Goal: Task Accomplishment & Management: Use online tool/utility

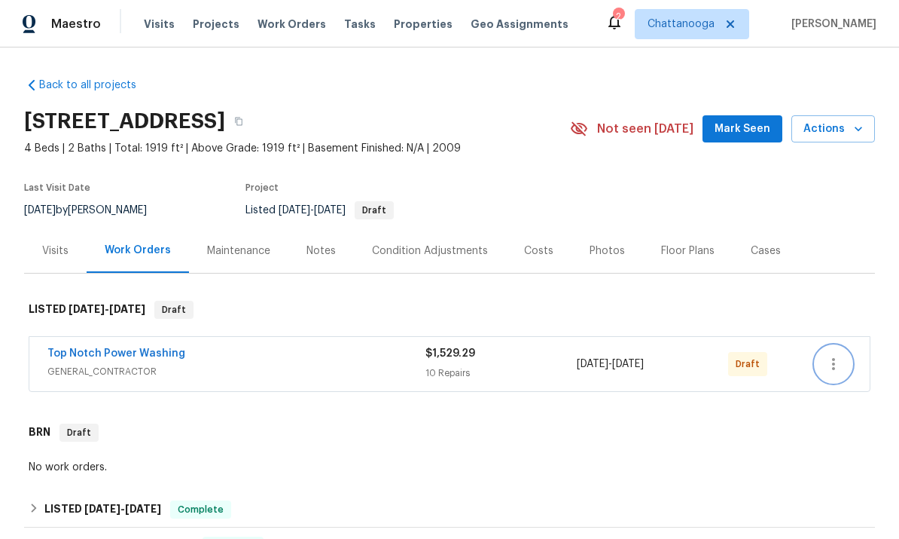
click at [824, 354] on button "button" at bounding box center [834, 364] width 36 height 36
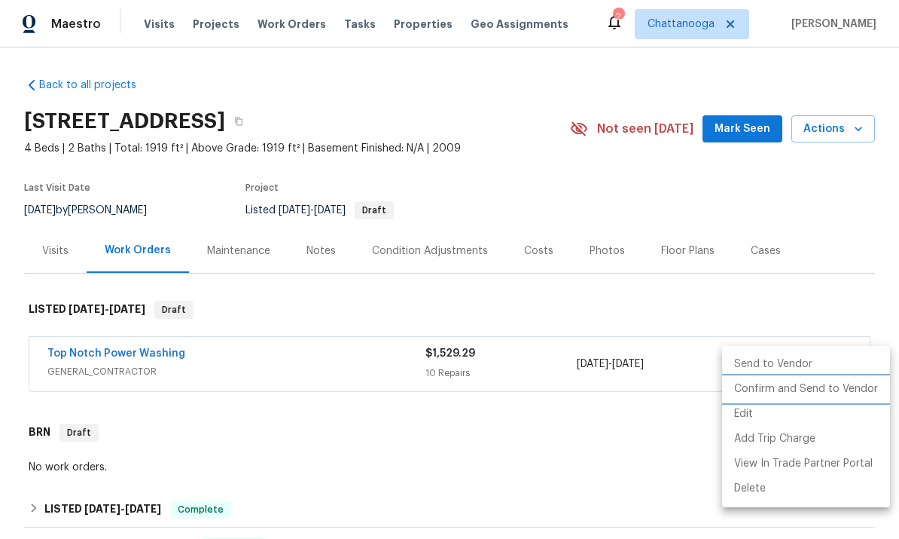
click at [801, 389] on li "Confirm and Send to Vendor" at bounding box center [806, 389] width 168 height 25
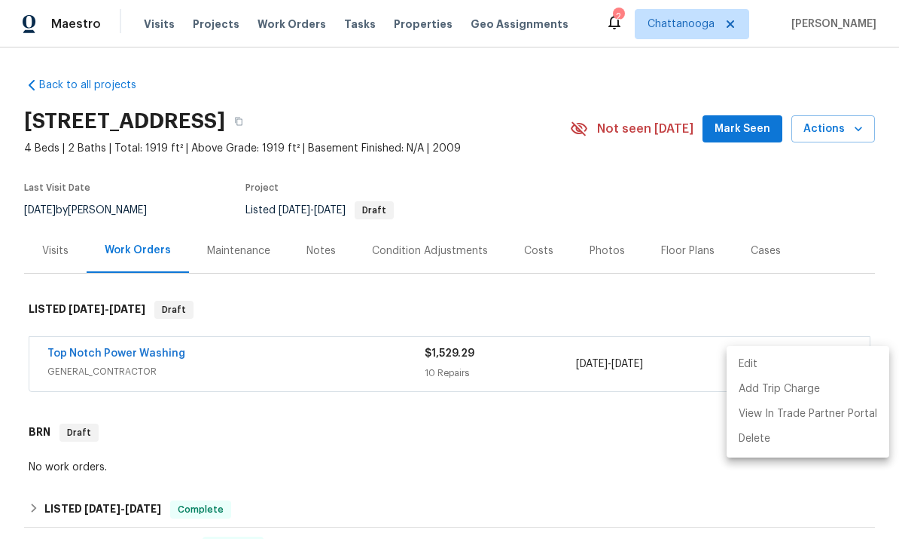
click at [854, 316] on div at bounding box center [449, 269] width 899 height 539
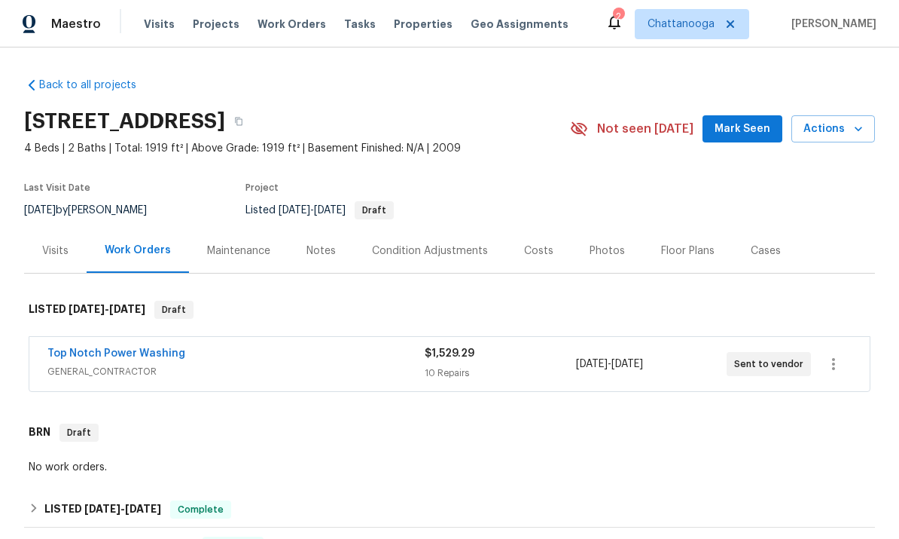
click at [402, 28] on span "Properties" at bounding box center [423, 24] width 59 height 15
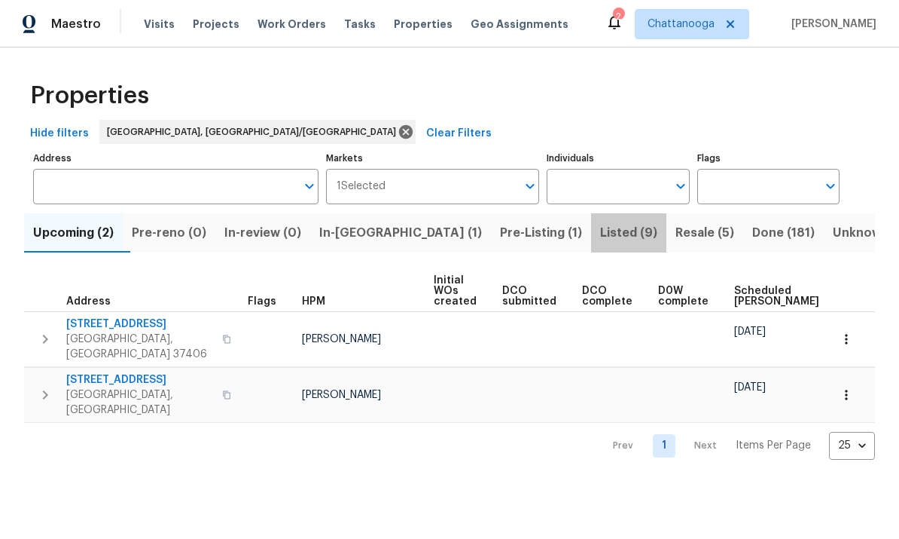
click at [600, 226] on span "Listed (9)" at bounding box center [628, 232] width 57 height 21
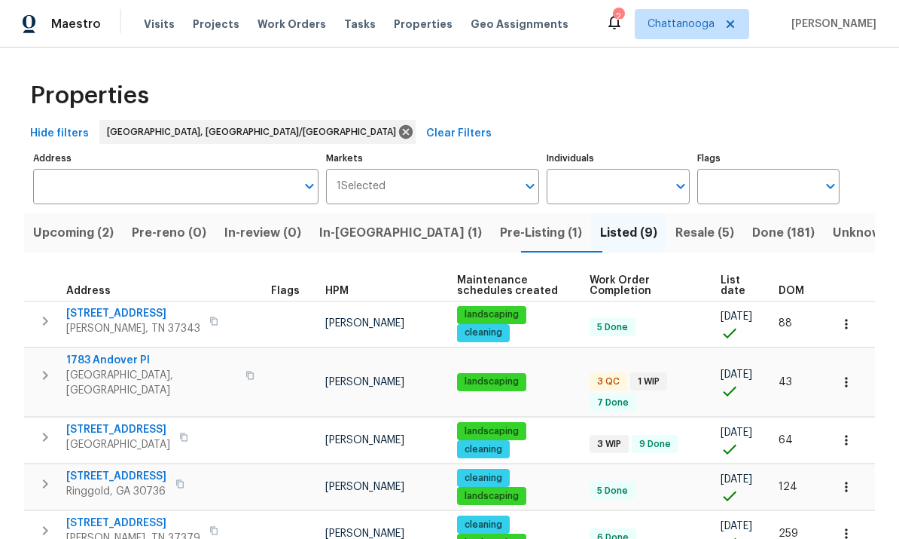
click at [133, 437] on span "Fort Oglethorpe, GA 30742" at bounding box center [118, 444] width 104 height 15
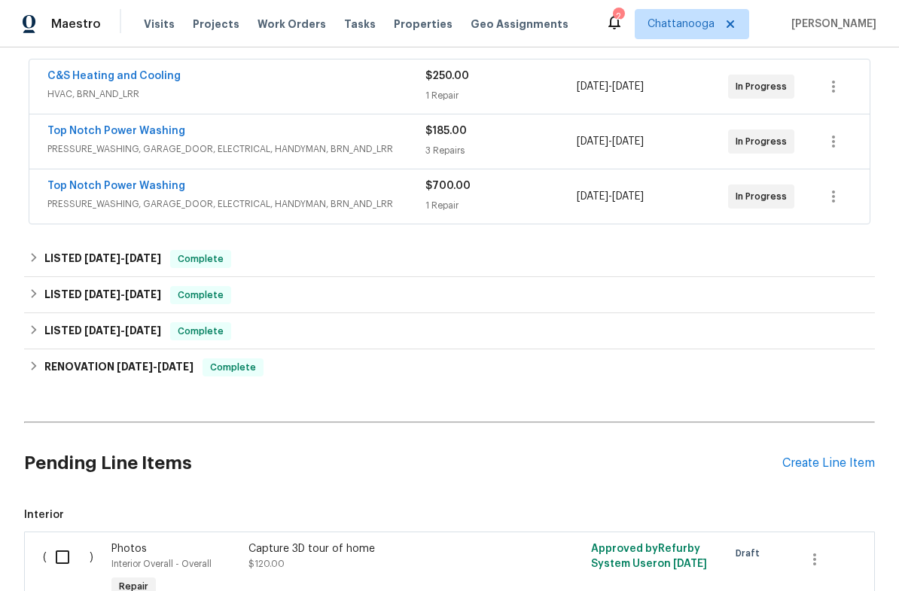
scroll to position [283, 0]
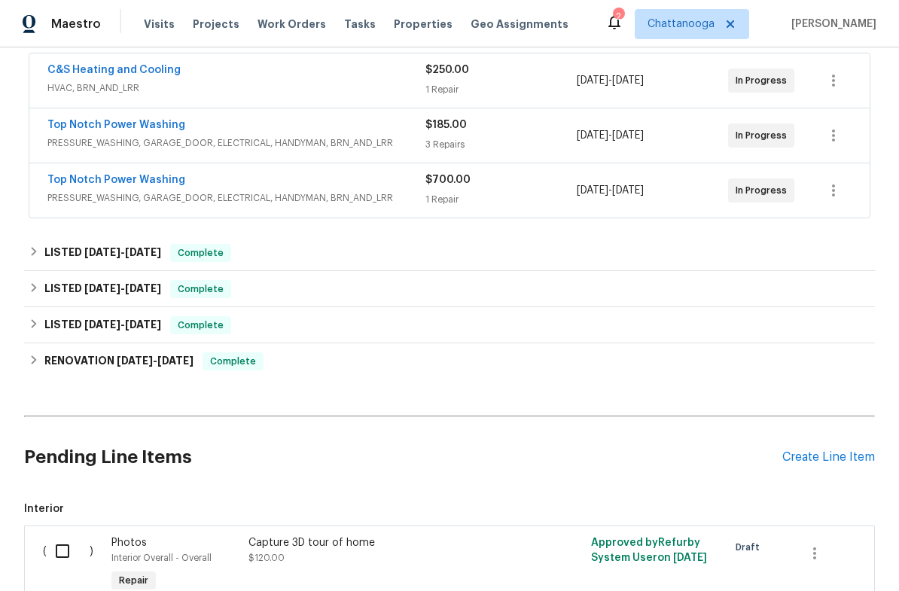
click at [860, 452] on div "Create Line Item" at bounding box center [829, 457] width 93 height 14
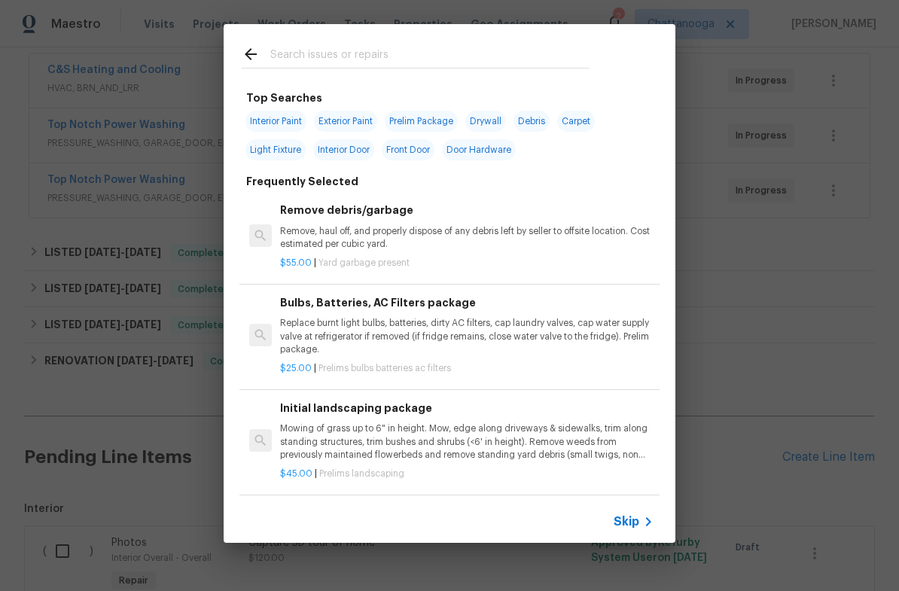
click at [634, 520] on span "Skip" at bounding box center [627, 521] width 26 height 15
